Goal: Task Accomplishment & Management: Use online tool/utility

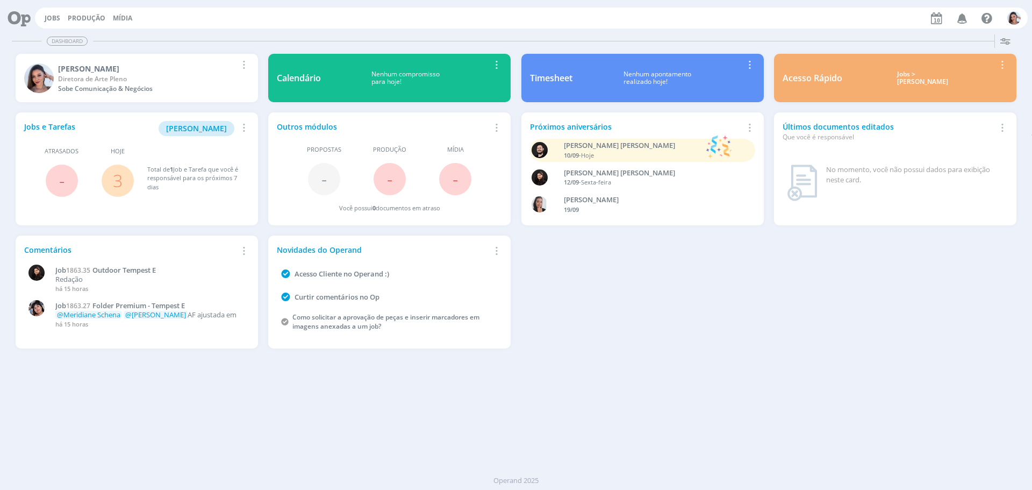
click at [112, 184] on span "3" at bounding box center [118, 180] width 32 height 32
click at [112, 182] on span "3" at bounding box center [118, 180] width 32 height 32
click at [118, 181] on link "3" at bounding box center [118, 180] width 10 height 23
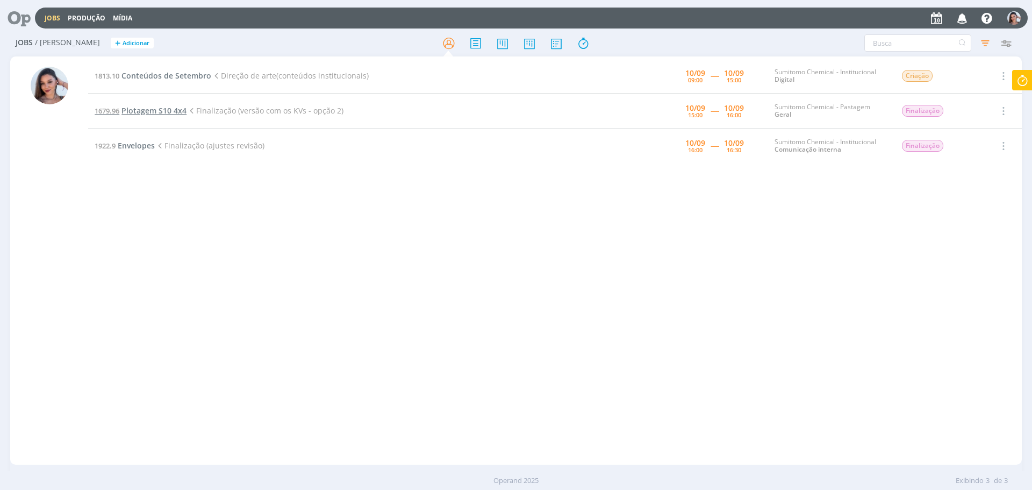
click at [177, 110] on span "Plotagem S10 4x4" at bounding box center [153, 110] width 65 height 10
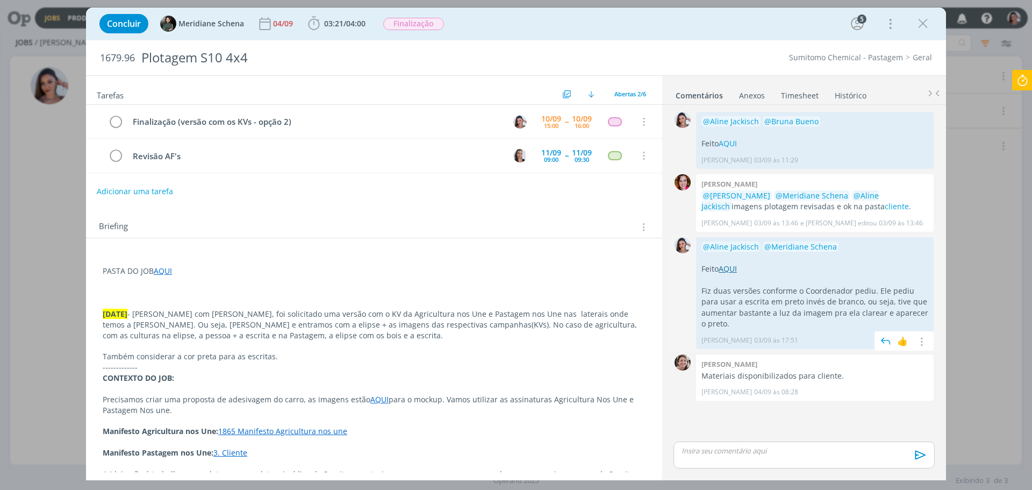
click at [730, 270] on link "AQUI" at bounding box center [728, 268] width 18 height 10
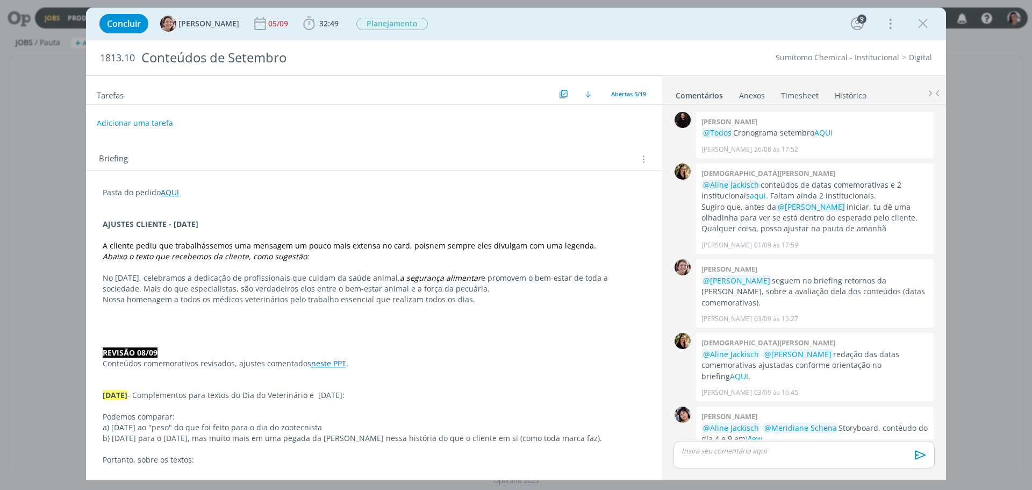
scroll to position [518, 0]
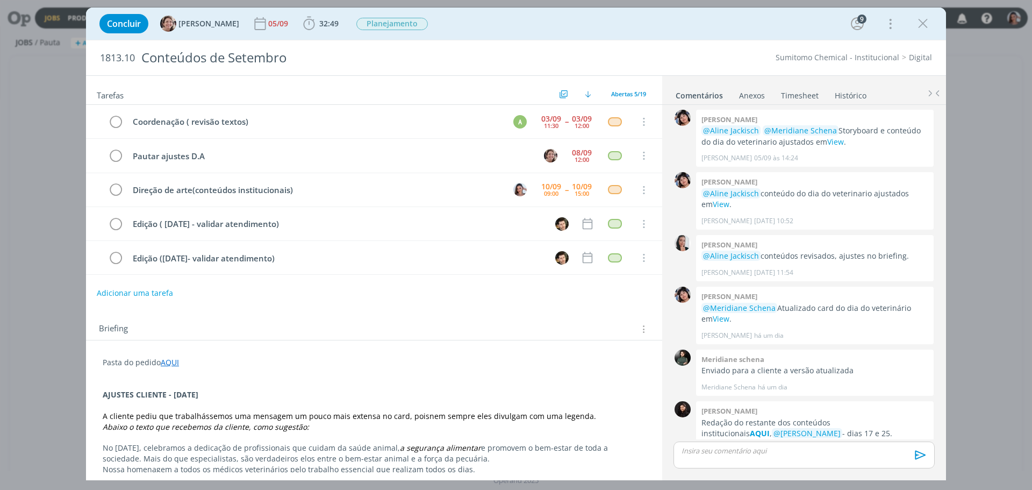
click at [454, 362] on p "Pasta do pedido AQUI" at bounding box center [374, 362] width 543 height 11
click at [275, 384] on p "dialog" at bounding box center [374, 384] width 542 height 11
click at [106, 395] on strong "AJUSTES CLIENTE - [DATE]" at bounding box center [151, 395] width 96 height 10
click at [104, 393] on strong "AJUSTES CLIENTE - [DATE]" at bounding box center [151, 395] width 96 height 10
click at [238, 425] on em "Abaixo o texto que recebemos da cliente, como sugestão:" at bounding box center [206, 427] width 206 height 10
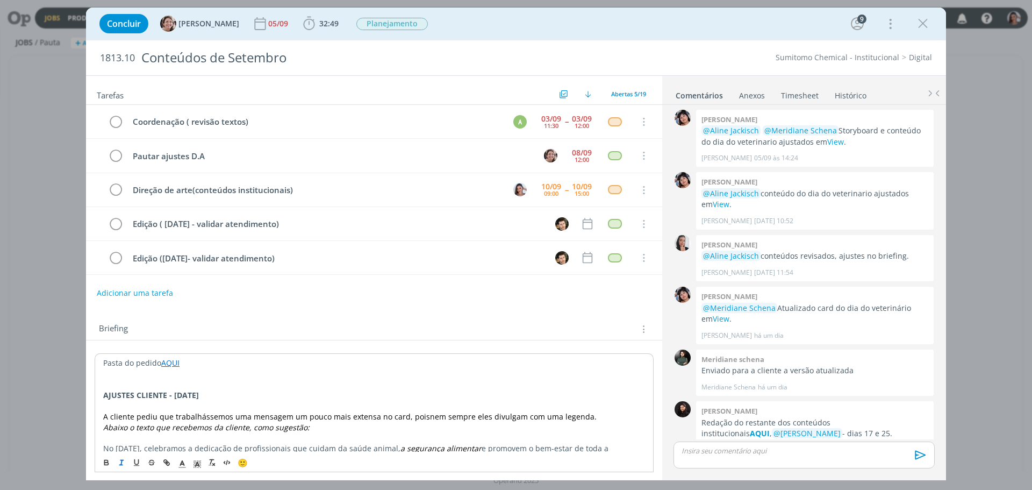
click at [199, 395] on strong "AJUSTES CLIENTE - [DATE]" at bounding box center [151, 395] width 96 height 10
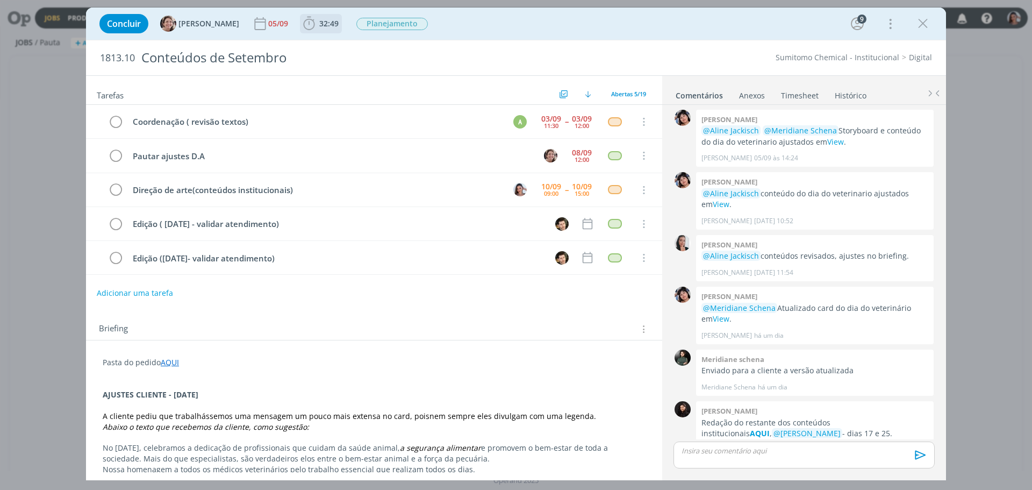
click at [301, 18] on icon "dialog" at bounding box center [309, 24] width 16 height 16
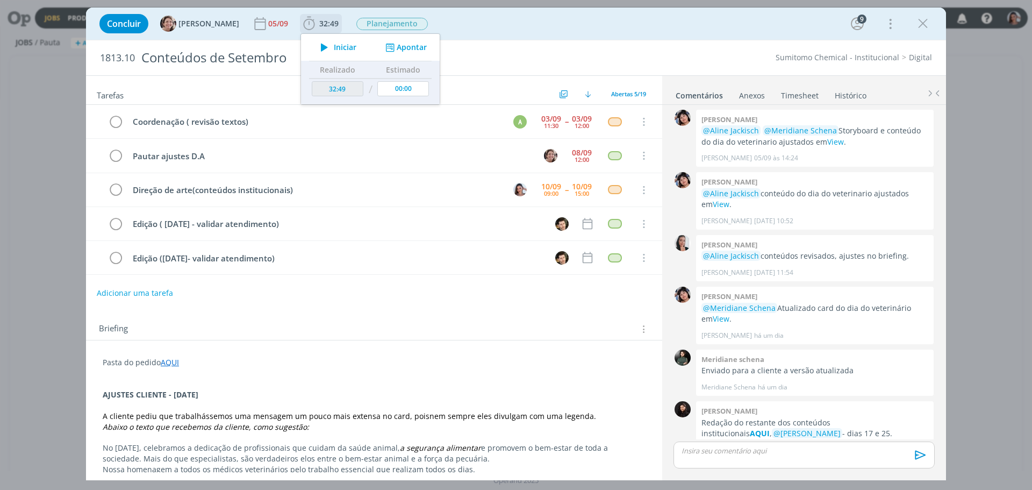
click at [315, 47] on icon "dialog" at bounding box center [324, 47] width 19 height 14
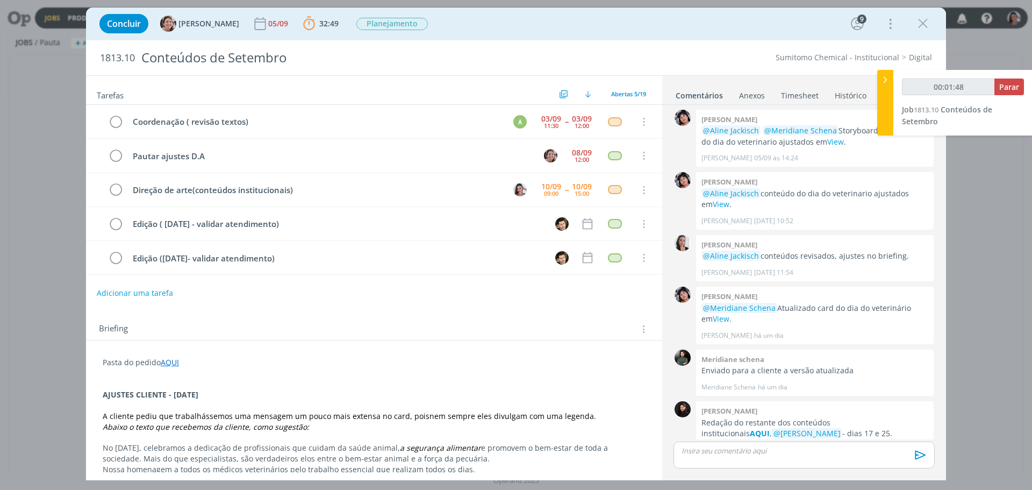
click at [370, 374] on p "dialog" at bounding box center [374, 373] width 543 height 11
click at [568, 476] on div "Tarefas Usar Job de template Ordenar por: Prazo crescente Prazo decrescente Ord…" at bounding box center [516, 277] width 860 height 405
click at [770, 428] on strong "AQUI" at bounding box center [760, 433] width 20 height 10
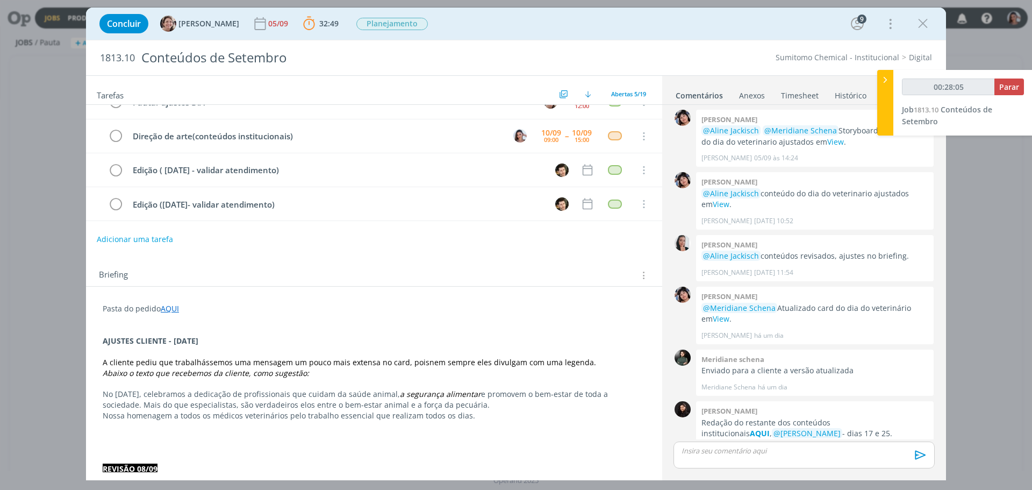
scroll to position [215, 0]
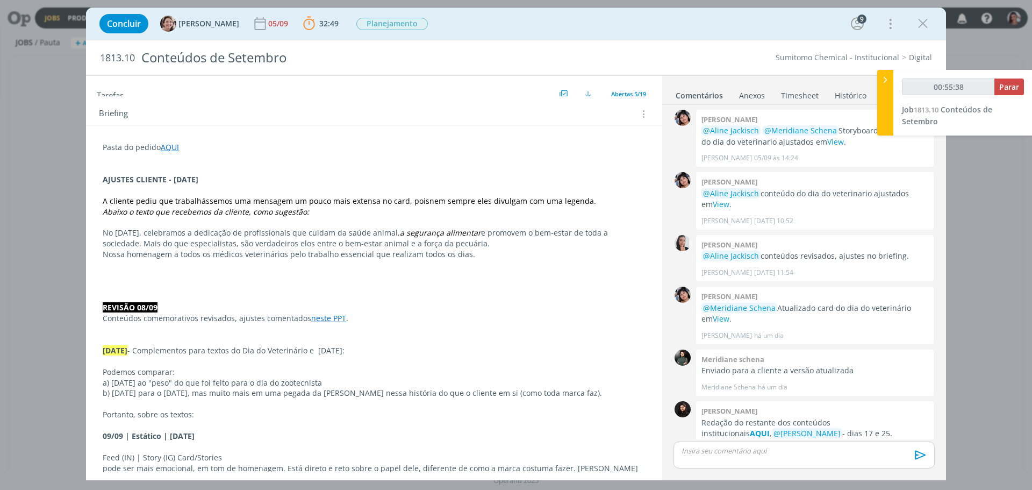
type input "00:56:38"
